Goal: Task Accomplishment & Management: Complete application form

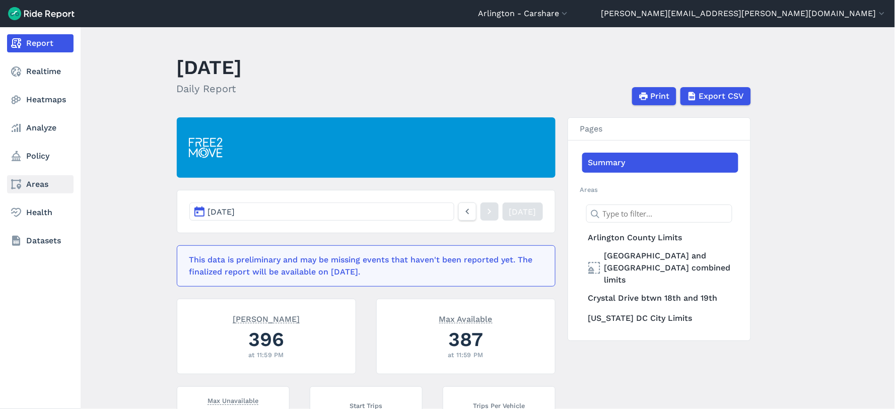
click at [27, 187] on link "Areas" at bounding box center [40, 184] width 66 height 18
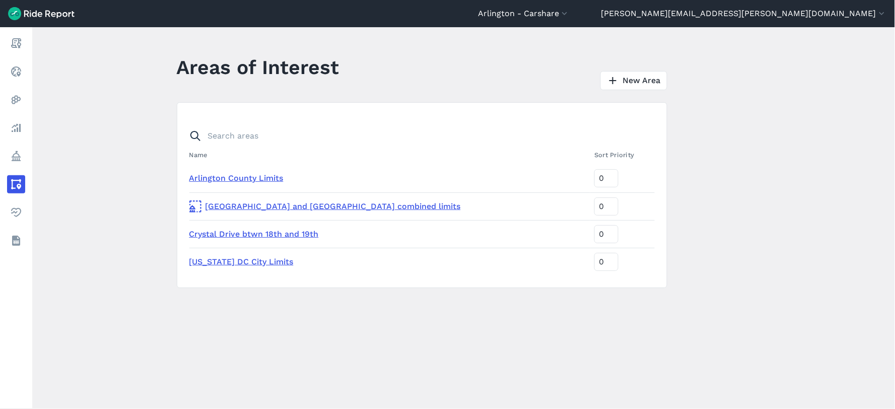
click at [569, 16] on header "[GEOGRAPHIC_DATA] - [GEOGRAPHIC_DATA] [GEOGRAPHIC_DATA] - All Micromobility [GE…" at bounding box center [447, 13] width 895 height 27
click at [570, 13] on button "Arlington - Carshare" at bounding box center [524, 14] width 92 height 12
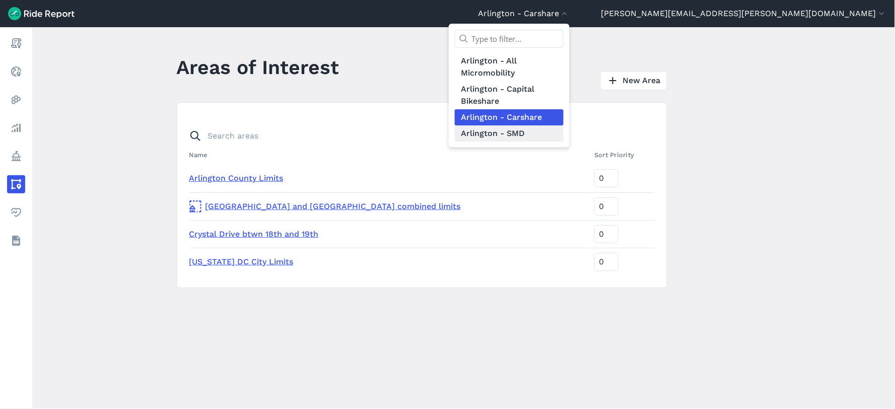
click at [563, 128] on link "Arlington - SMD" at bounding box center [509, 133] width 109 height 16
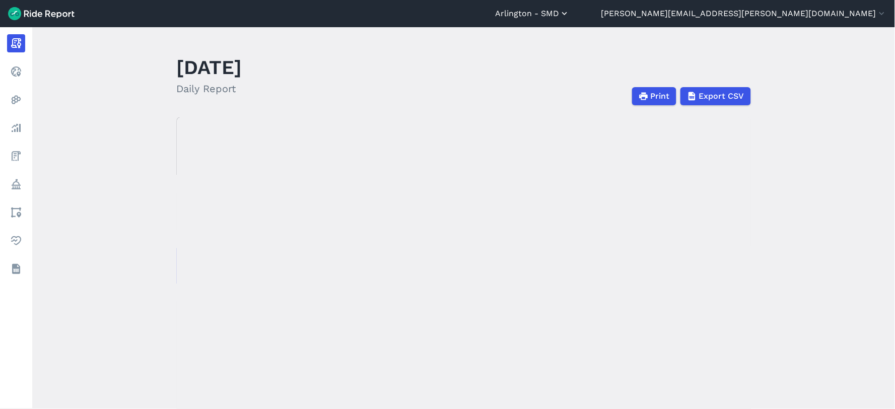
click at [570, 9] on button "Arlington - SMD" at bounding box center [532, 14] width 75 height 12
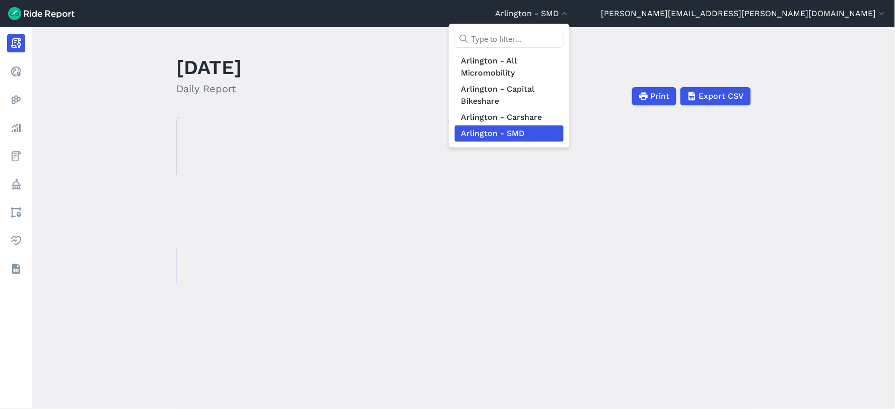
click at [563, 134] on link "Arlington - SMD" at bounding box center [509, 133] width 109 height 16
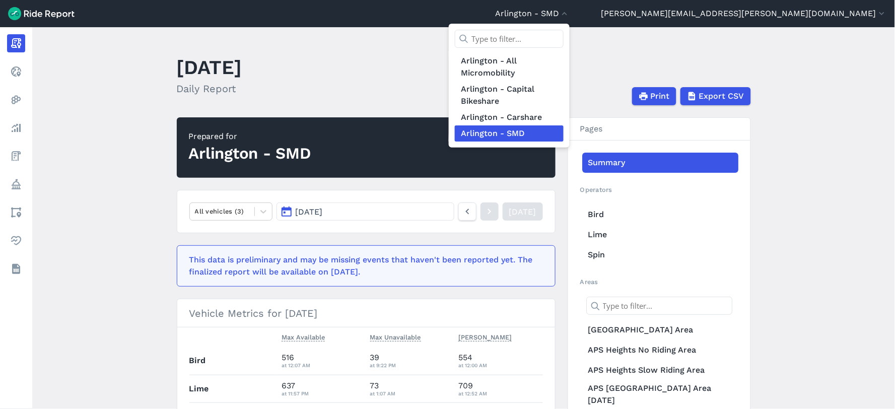
click at [10, 209] on div at bounding box center [447, 204] width 895 height 409
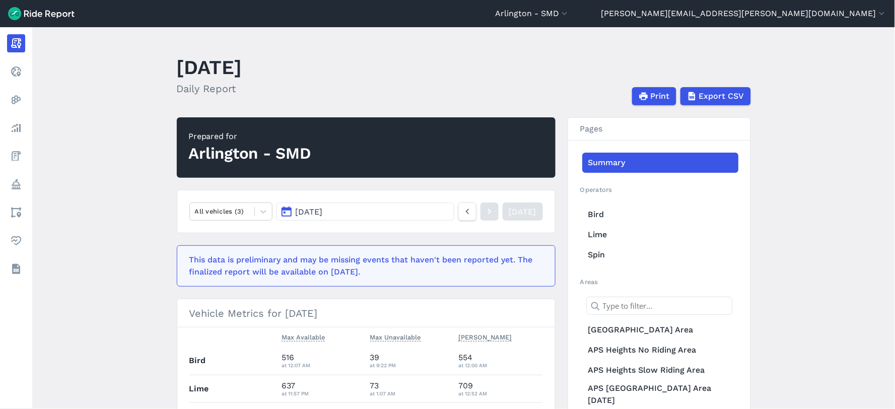
click at [10, 209] on icon at bounding box center [16, 212] width 12 height 12
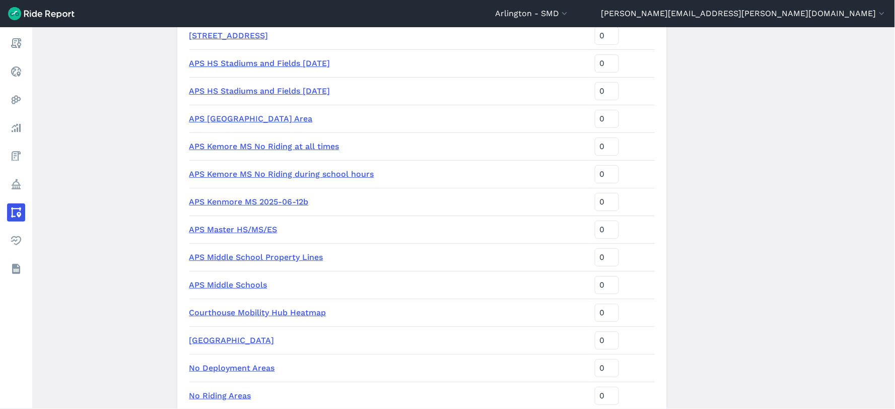
scroll to position [1140, 0]
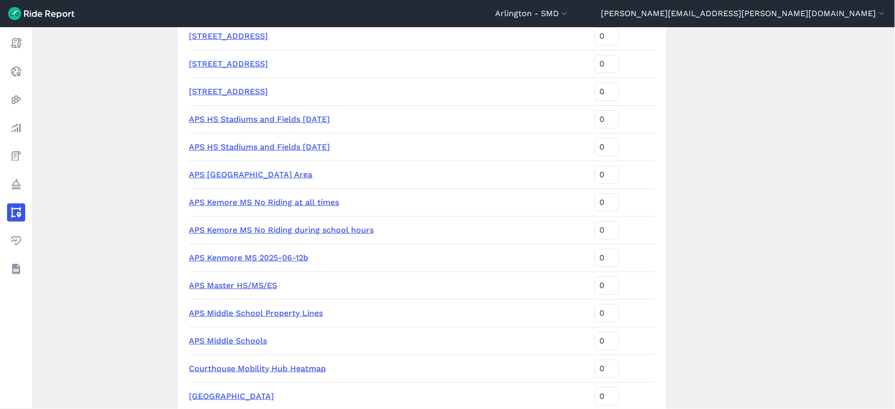
click at [279, 145] on link "APS HS Stadiums and Fields [DATE]" at bounding box center [259, 147] width 141 height 10
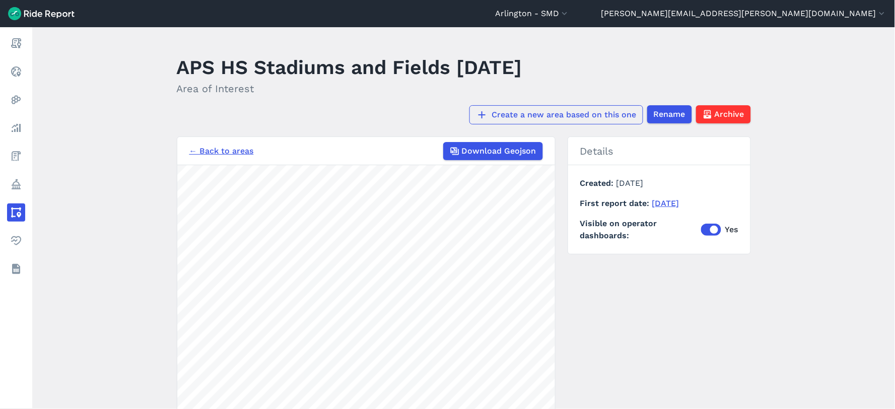
click at [585, 113] on link "Create a new area based on this one" at bounding box center [556, 114] width 174 height 19
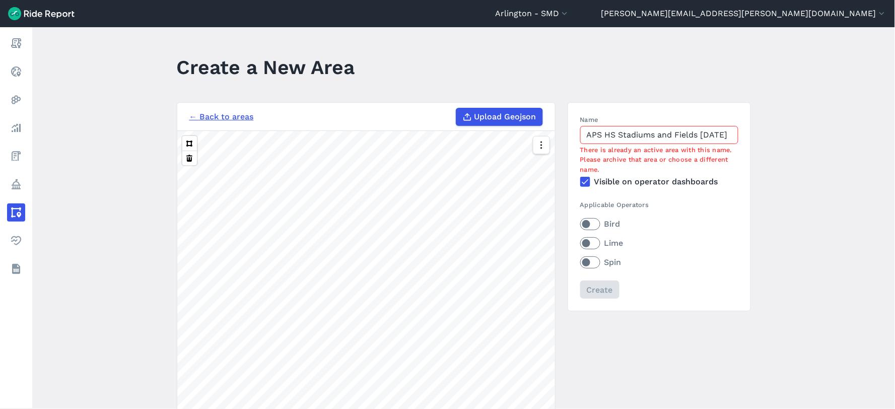
click at [218, 114] on link "← Back to areas" at bounding box center [221, 117] width 64 height 12
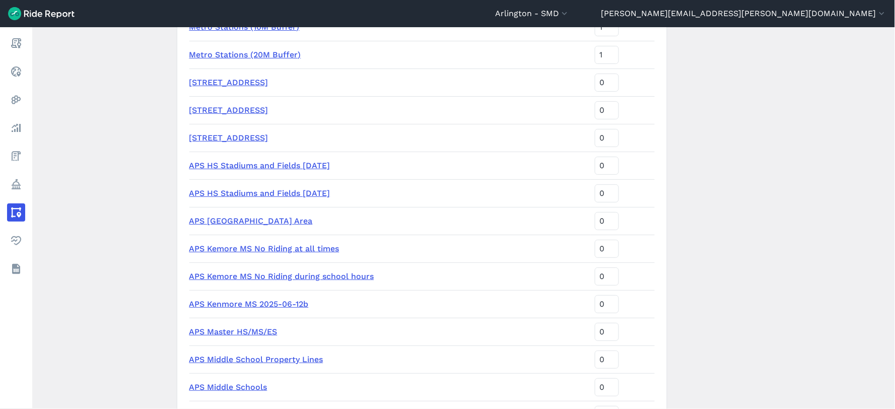
scroll to position [1084, 0]
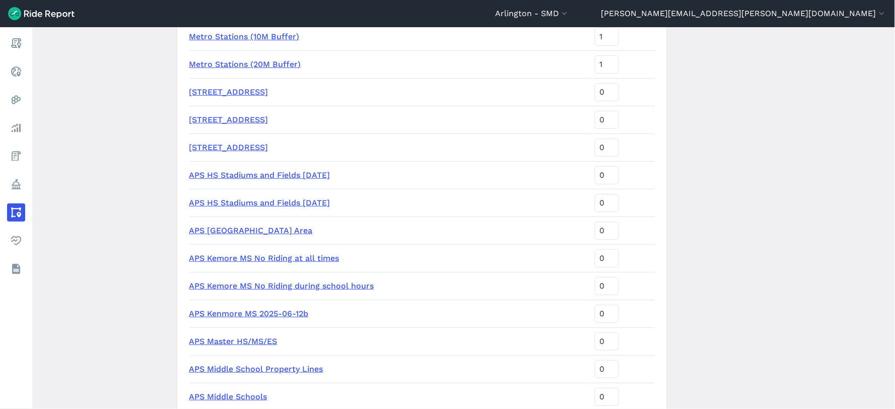
click at [250, 203] on link "APS HS Stadiums and Fields [DATE]" at bounding box center [259, 203] width 141 height 10
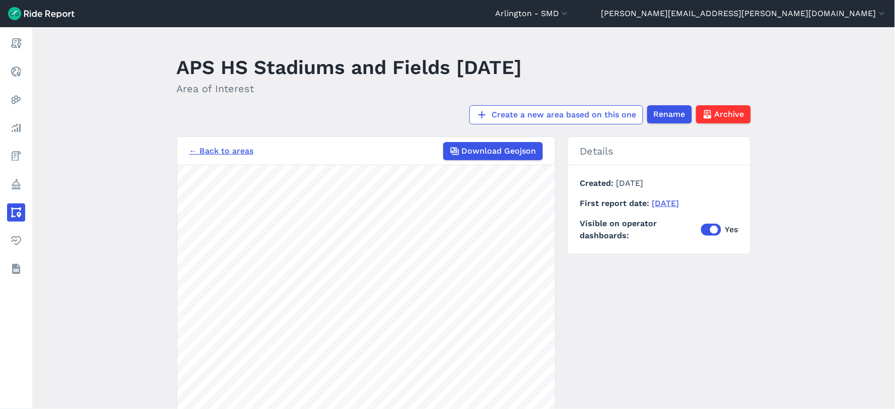
click at [79, 224] on main "APS HS Stadiums and Fields [DATE] Area of Interest Create a new area based on t…" at bounding box center [463, 218] width 863 height 382
click at [527, 117] on link "Create a new area based on this one" at bounding box center [556, 114] width 174 height 19
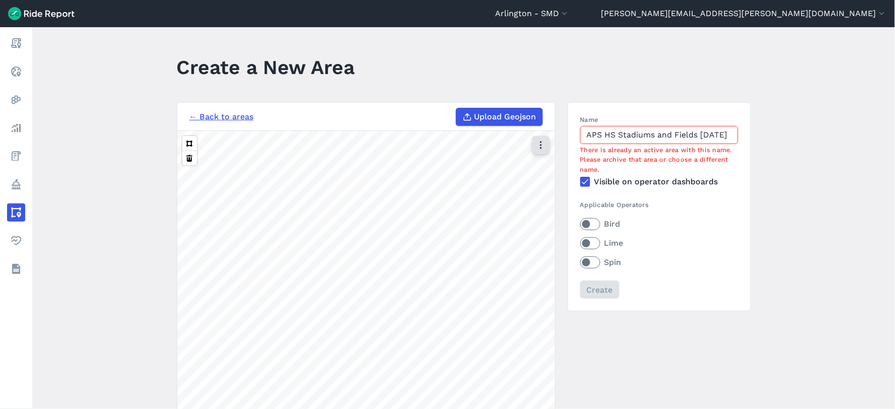
click at [538, 146] on icon "button" at bounding box center [541, 145] width 10 height 10
click at [481, 192] on label "Satellite" at bounding box center [490, 187] width 56 height 21
click at [462, 149] on input "Satellite" at bounding box center [462, 146] width 0 height 7
click at [341, 76] on main "Create a New Area ← Back to areas Upload Geojson Revert geometry 100 ft Name AP…" at bounding box center [463, 218] width 863 height 382
click at [592, 223] on label "Bird" at bounding box center [659, 224] width 158 height 12
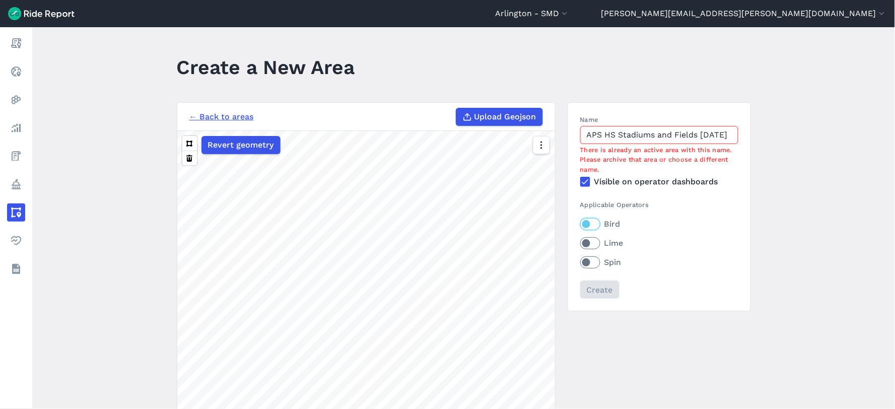
click at [580, 223] on input "Bird" at bounding box center [580, 221] width 0 height 7
click at [591, 248] on label "Lime" at bounding box center [659, 243] width 158 height 12
click at [580, 244] on input "Lime" at bounding box center [580, 240] width 0 height 7
click at [590, 265] on label "Spin" at bounding box center [659, 262] width 158 height 12
click at [580, 263] on input "Spin" at bounding box center [580, 259] width 0 height 7
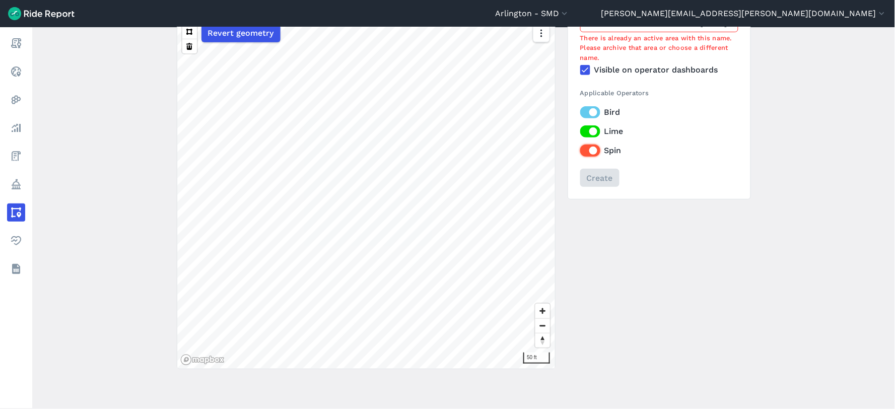
scroll to position [56, 0]
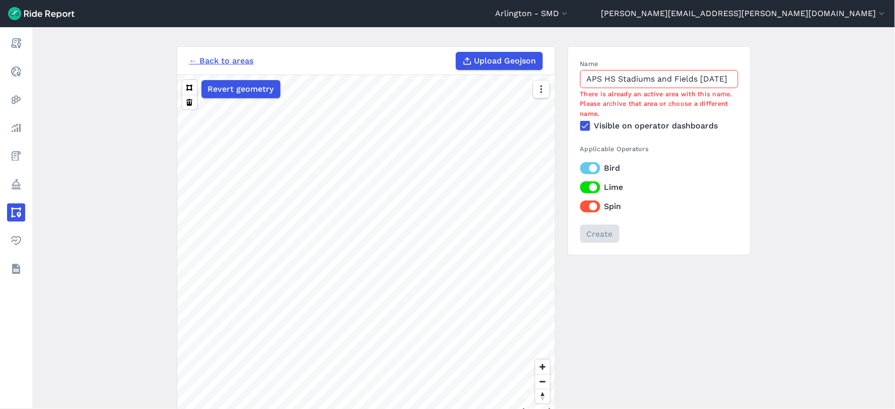
click at [647, 85] on input "APS HS Stadiums and Fields [DATE]" at bounding box center [659, 79] width 158 height 18
click at [724, 81] on input "APS HS Stadiums and Fields [DATE]" at bounding box center [659, 79] width 158 height 18
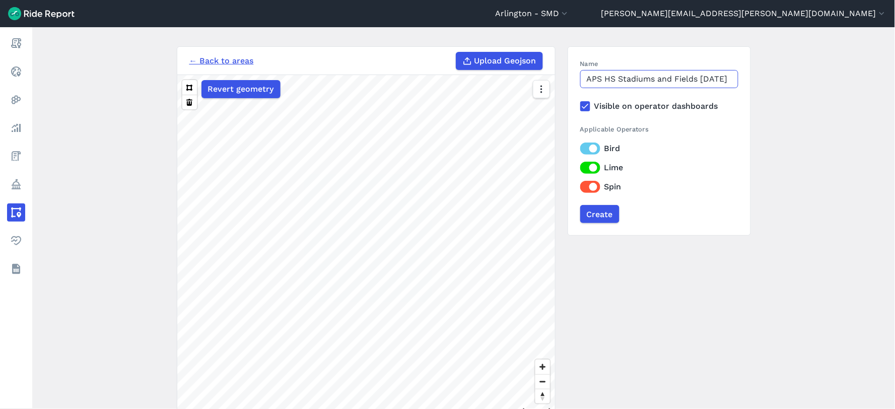
scroll to position [0, 16]
type input "APS HS Stadiums and Fields [DATE]"
click at [395, 408] on html "Arlington - SMD Arlington - All Micromobility [GEOGRAPHIC_DATA] - Capital Bikes…" at bounding box center [447, 204] width 895 height 409
click at [692, 81] on input "APS HS Stadiums and Fields [DATE]" at bounding box center [659, 79] width 158 height 18
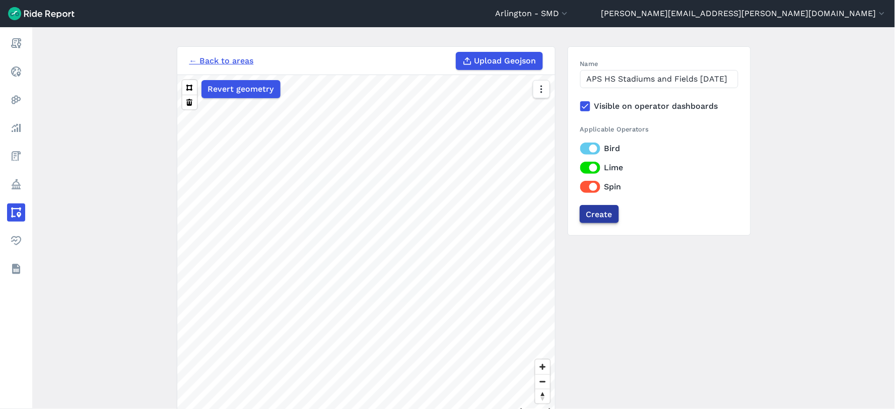
click at [600, 214] on input "Create" at bounding box center [599, 214] width 39 height 18
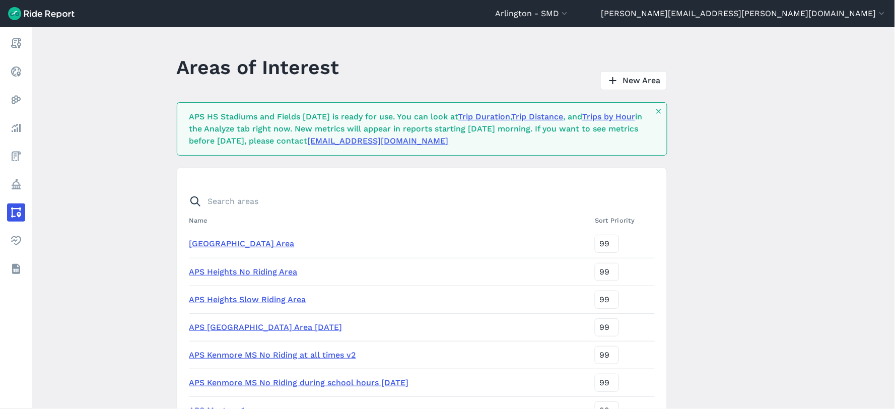
scroll to position [984, 0]
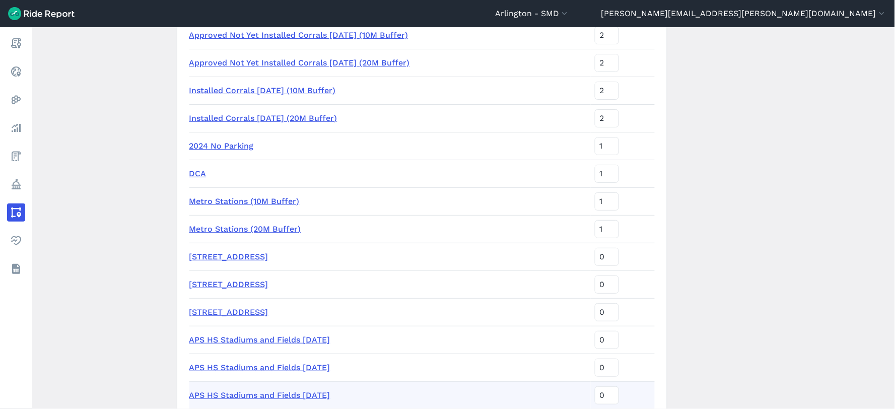
click at [275, 394] on link "APS HS Stadiums and Fields [DATE]" at bounding box center [259, 395] width 141 height 10
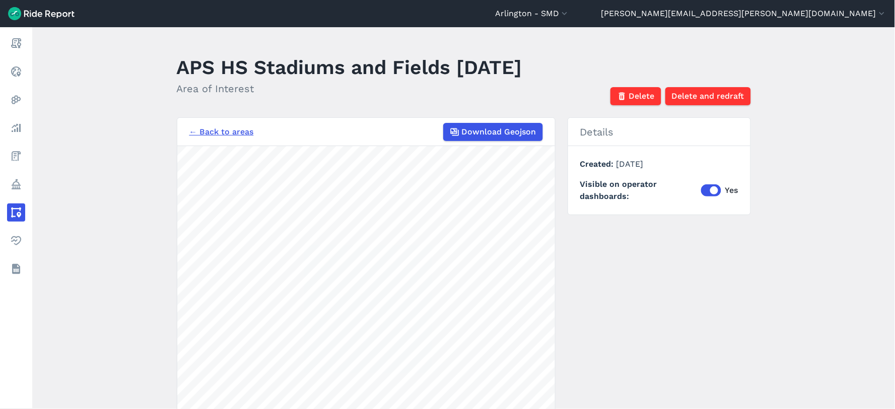
click at [117, 159] on main "APS HS Stadiums and Fields [DATE] Area of Interest Delete Delete and redraft ← …" at bounding box center [463, 218] width 863 height 382
click at [738, 11] on button "[PERSON_NAME][EMAIL_ADDRESS][PERSON_NAME][DOMAIN_NAME]" at bounding box center [744, 14] width 286 height 12
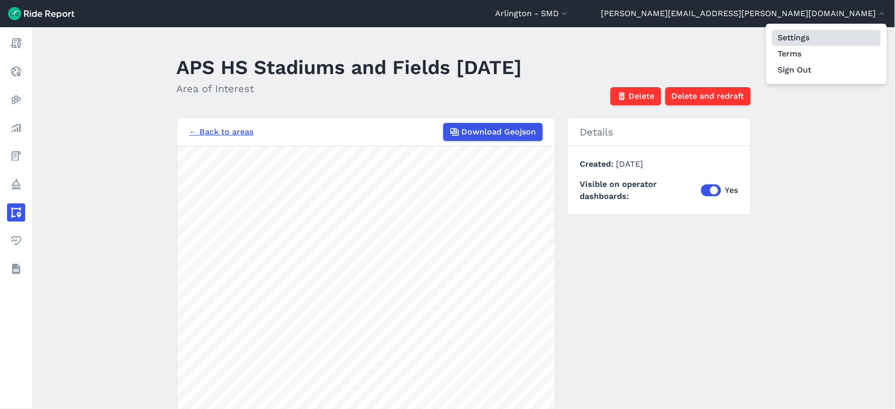
click at [795, 38] on link "Settings" at bounding box center [826, 38] width 109 height 16
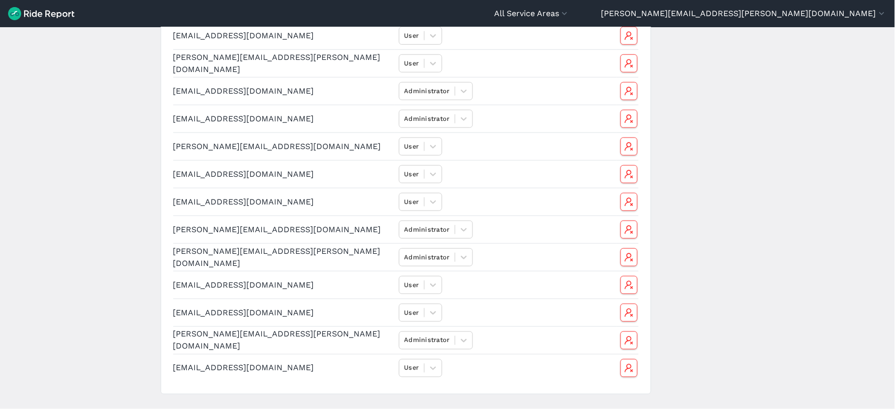
scroll to position [301, 0]
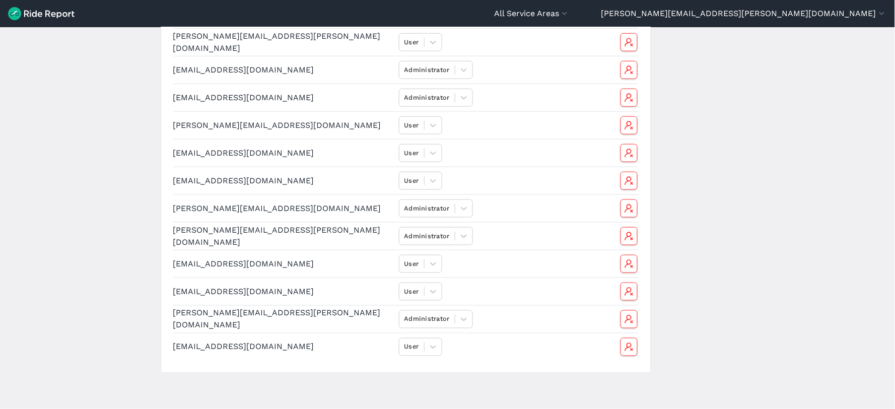
click at [256, 320] on td "[PERSON_NAME][EMAIL_ADDRESS][PERSON_NAME][DOMAIN_NAME]" at bounding box center [284, 319] width 222 height 28
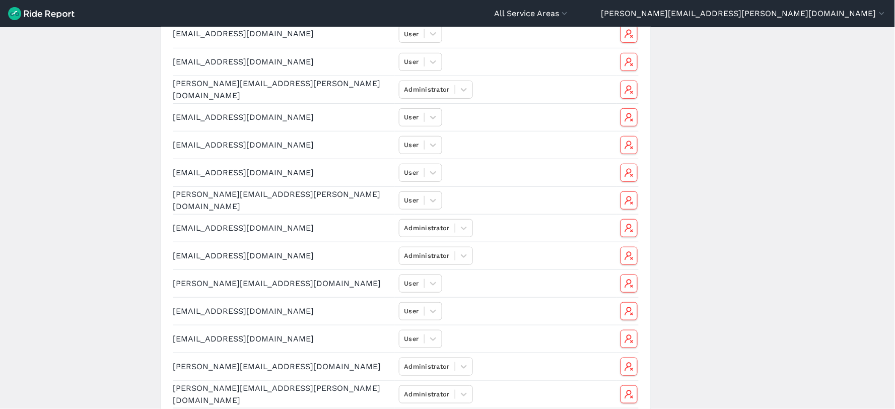
scroll to position [0, 0]
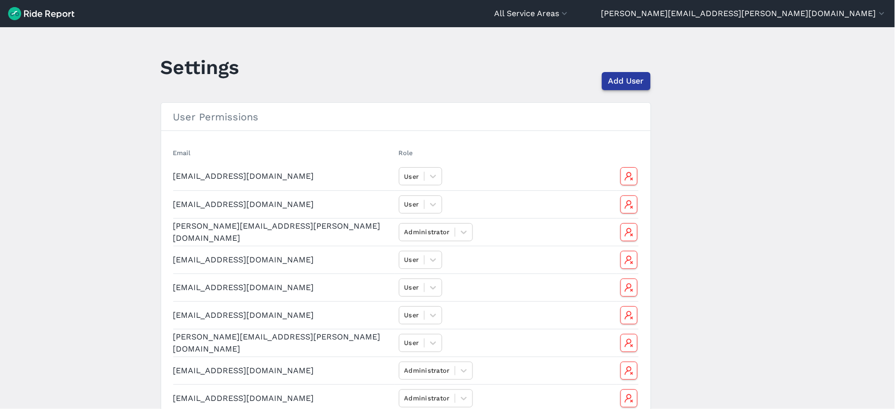
click at [627, 79] on span "Add User" at bounding box center [626, 81] width 36 height 12
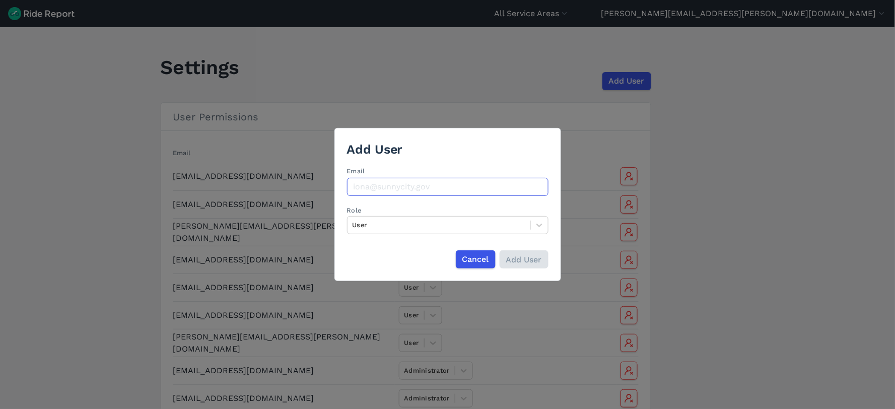
click at [406, 197] on form "Add User Email Role User Cancel Add User" at bounding box center [447, 203] width 201 height 127
type input "[PERSON_NAME][EMAIL_ADDRESS][DOMAIN_NAME]"
click at [383, 220] on div at bounding box center [438, 225] width 173 height 12
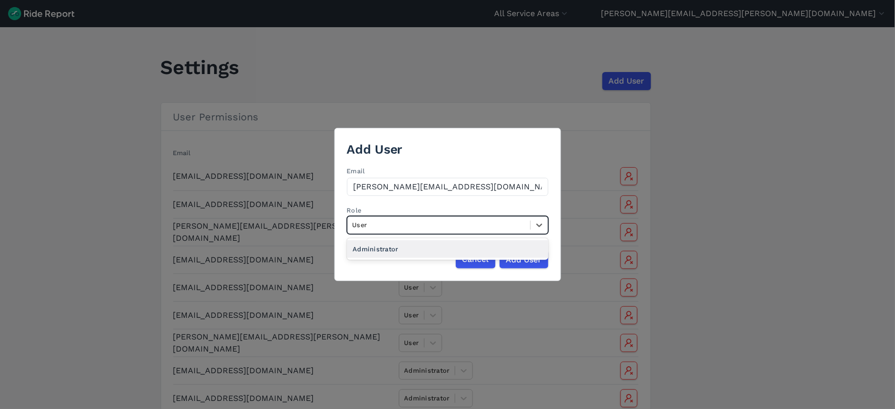
click at [383, 247] on div "Administrator" at bounding box center [447, 249] width 201 height 18
click at [511, 258] on input "Add User" at bounding box center [523, 259] width 49 height 18
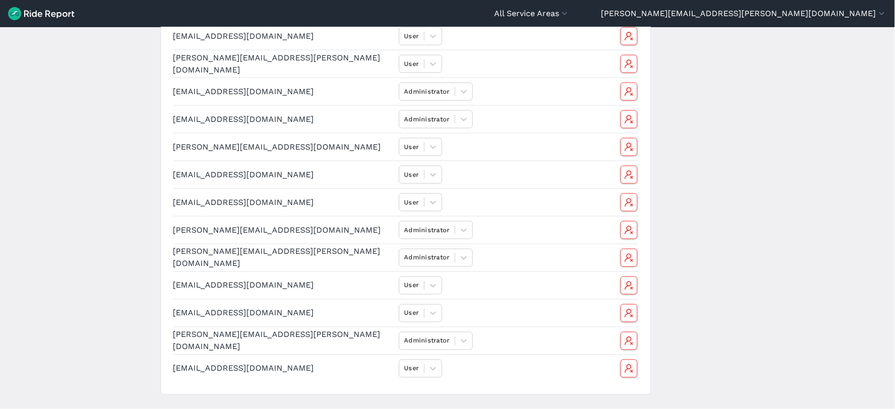
scroll to position [382, 0]
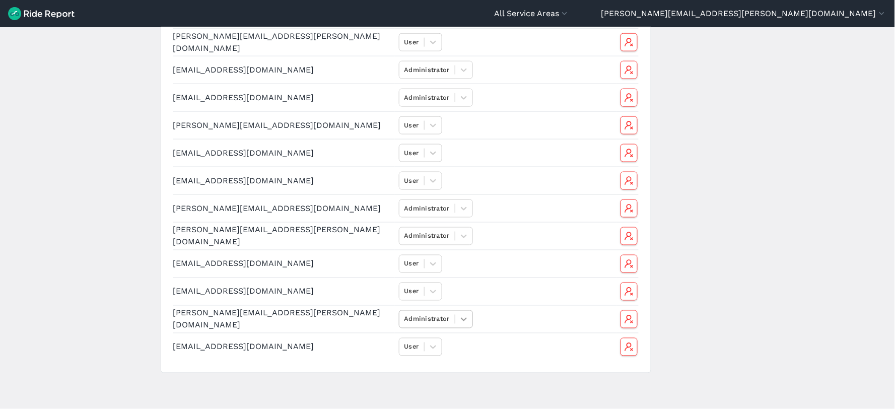
click at [464, 320] on icon at bounding box center [464, 319] width 10 height 10
click at [441, 340] on div "User" at bounding box center [506, 343] width 214 height 22
click at [411, 344] on div "User" at bounding box center [412, 343] width 27 height 18
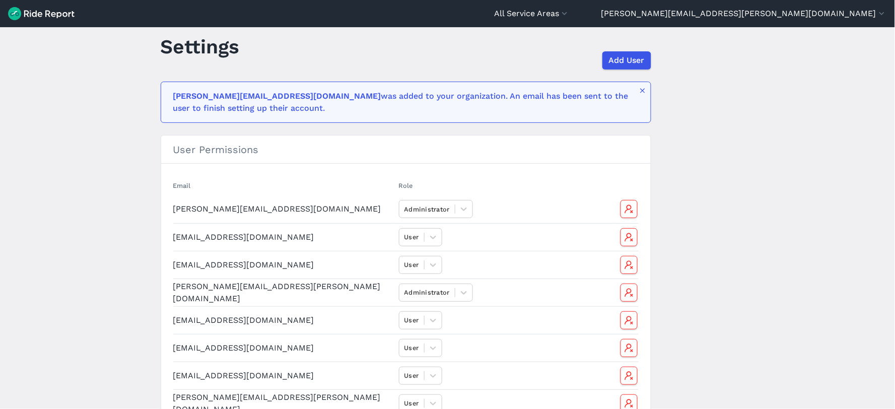
scroll to position [0, 0]
